Goal: Find specific fact: Find specific fact

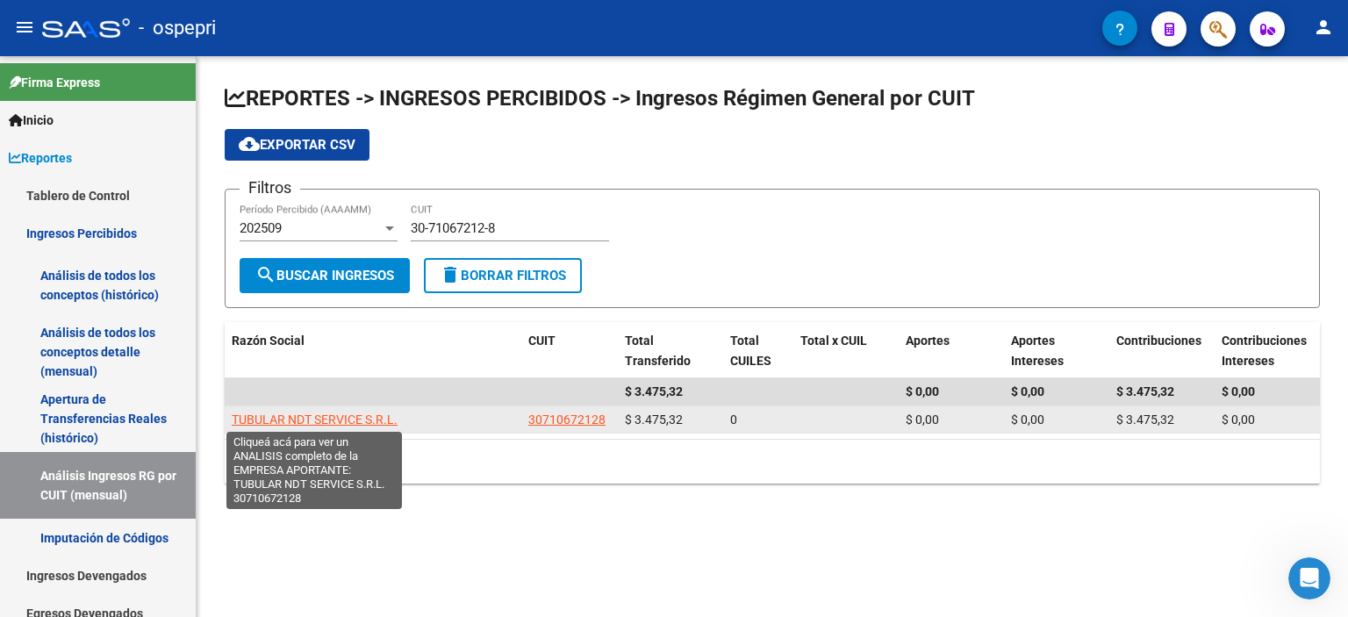
click at [344, 412] on span "TUBULAR NDT SERVICE S.R.L." at bounding box center [315, 419] width 166 height 14
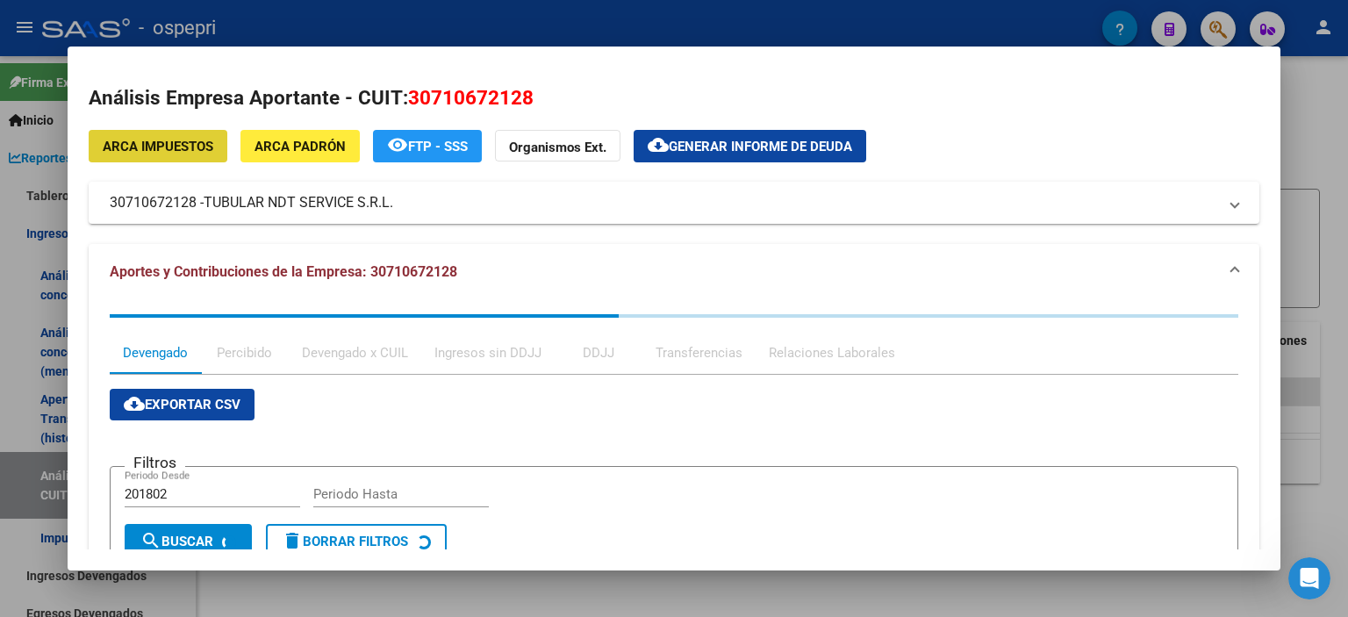
click at [1347, 211] on div at bounding box center [674, 308] width 1348 height 617
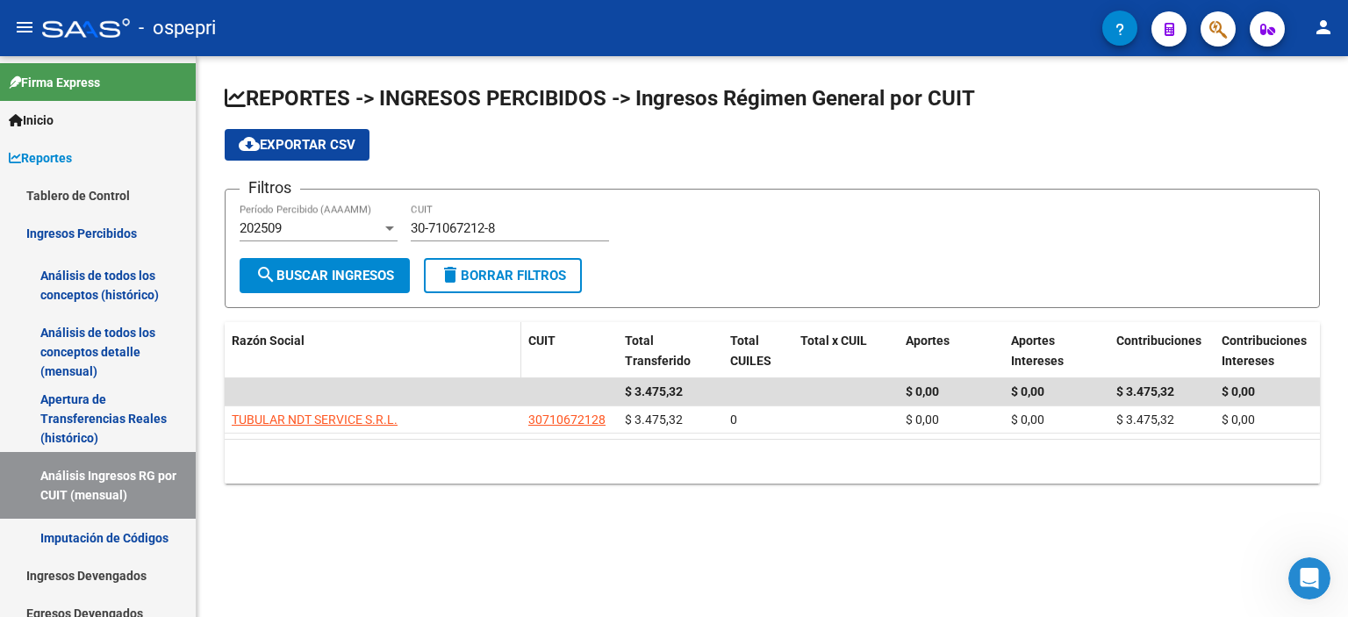
click at [365, 322] on datatable-header-cell "Razón Social" at bounding box center [373, 351] width 297 height 58
click at [464, 217] on div "30-71067212-8 CUIT" at bounding box center [510, 223] width 198 height 38
drag, startPoint x: 464, startPoint y: 217, endPoint x: 462, endPoint y: 228, distance: 11.5
click at [462, 227] on div "30-71067212-8 CUIT" at bounding box center [510, 223] width 198 height 38
click at [462, 228] on input "30-71067212-8" at bounding box center [510, 228] width 198 height 16
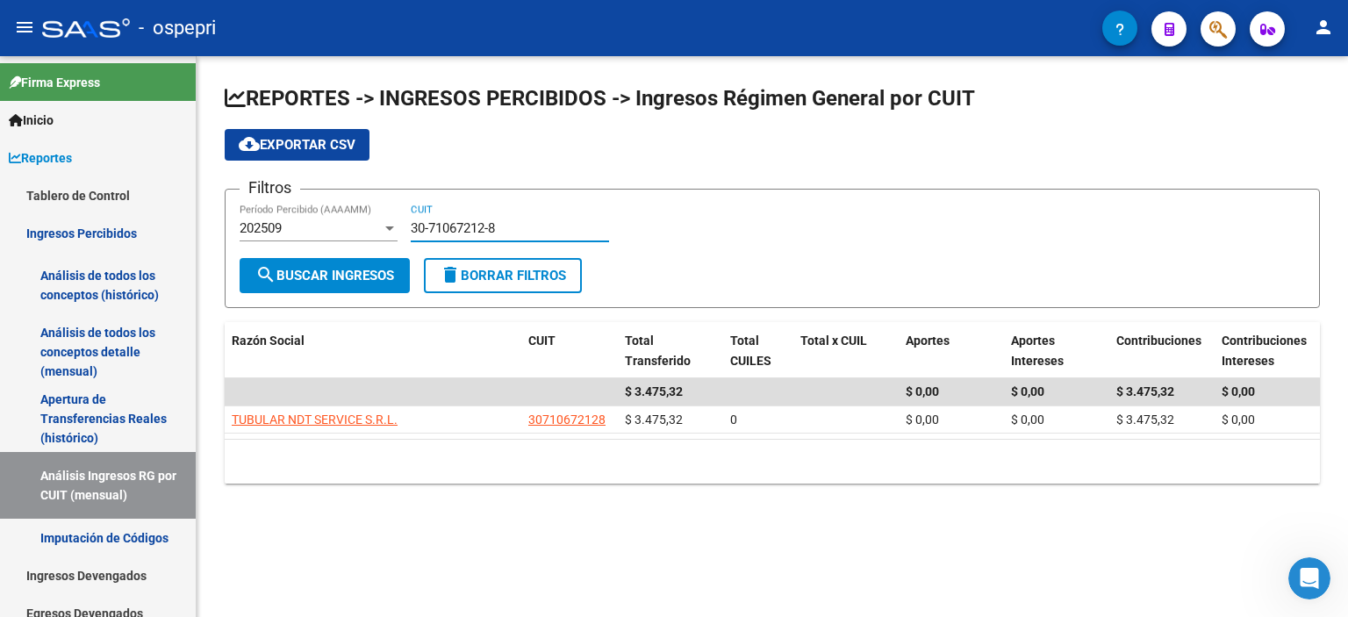
click at [462, 228] on input "30-71067212-8" at bounding box center [510, 228] width 198 height 16
paste input "13929-2"
type input "30-71013929-2"
click at [352, 275] on span "search Buscar Ingresos" at bounding box center [324, 276] width 139 height 16
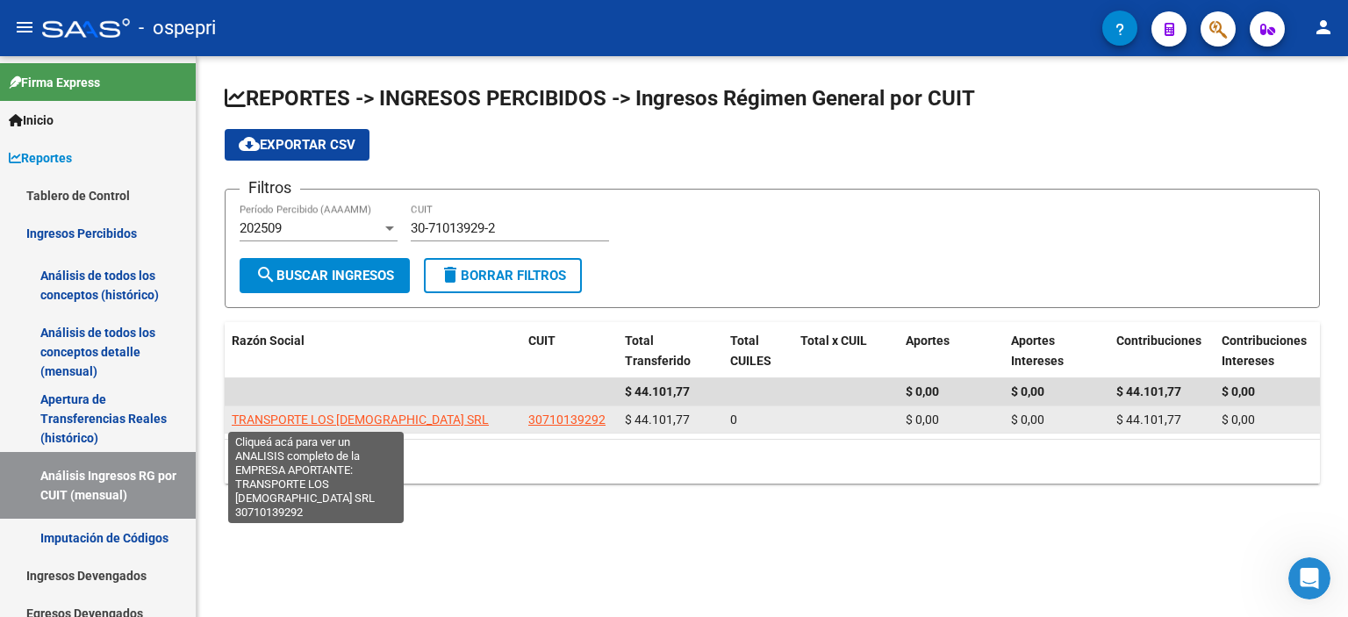
click at [347, 421] on span "TRANSPORTE LOS [DEMOGRAPHIC_DATA] SRL" at bounding box center [360, 419] width 257 height 14
type textarea "30710139292"
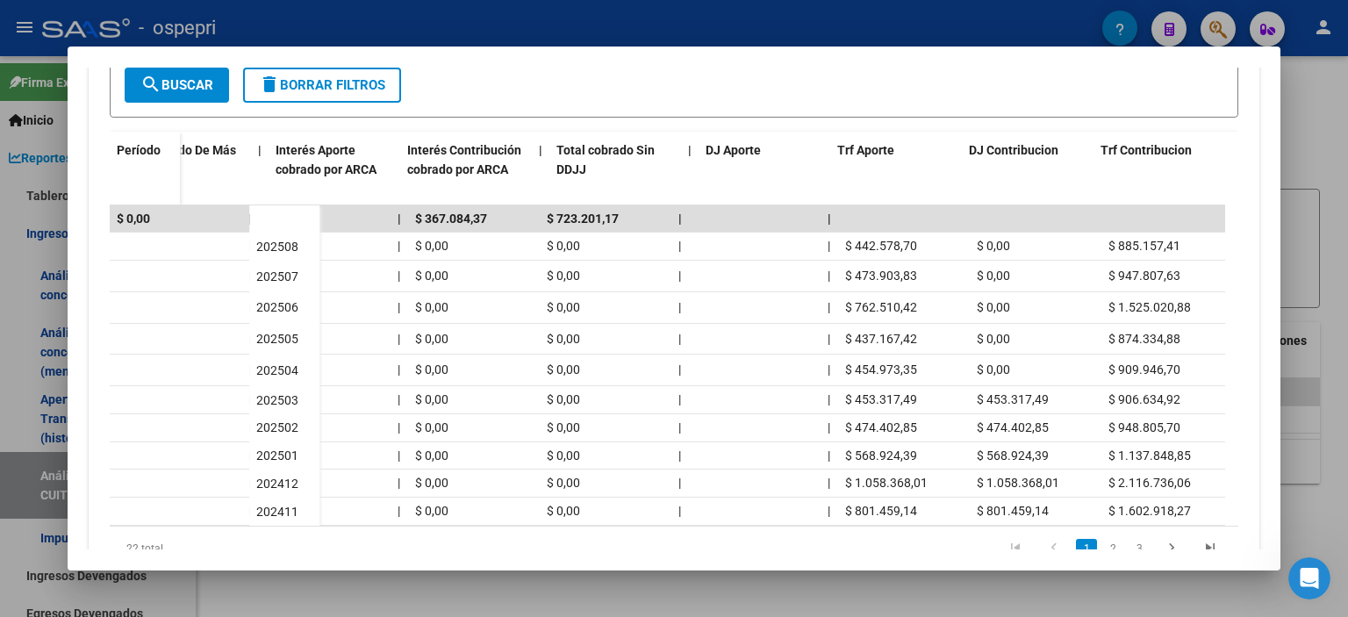
scroll to position [0, 1052]
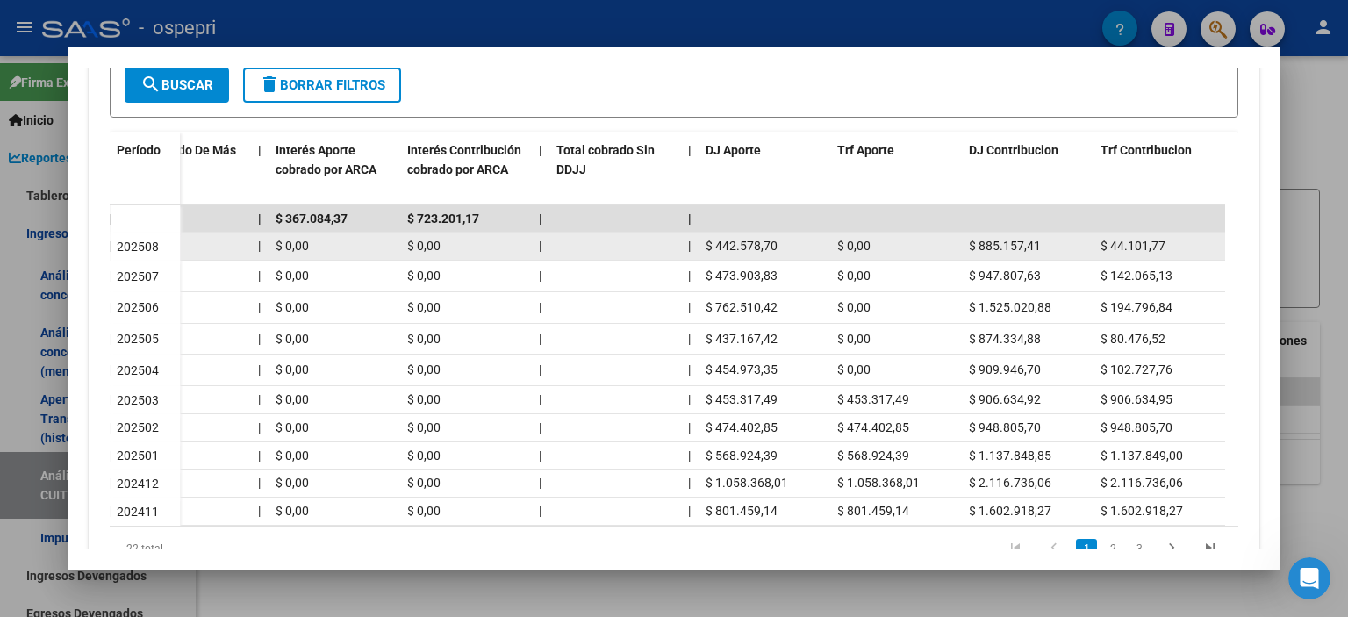
click at [827, 256] on datatable-body-cell "$ 442.578,70" at bounding box center [764, 246] width 132 height 27
drag, startPoint x: 781, startPoint y: 249, endPoint x: 712, endPoint y: 242, distance: 68.8
click at [712, 242] on div "$ 442.578,70" at bounding box center [764, 246] width 118 height 20
copy span "442.578,70"
drag, startPoint x: 1038, startPoint y: 240, endPoint x: 969, endPoint y: 240, distance: 69.3
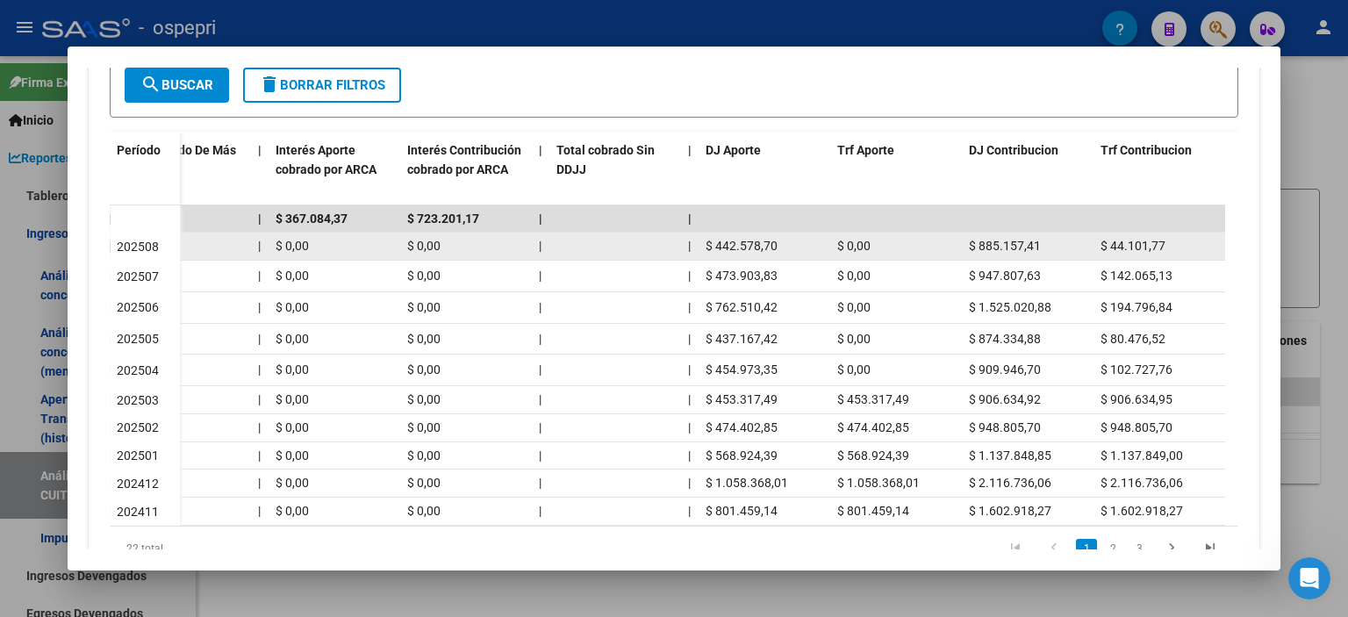
click at [969, 240] on span "$ 885.157,41" at bounding box center [1005, 246] width 72 height 14
copy span "$ 885.157,41"
